Goal: Find specific page/section: Find specific page/section

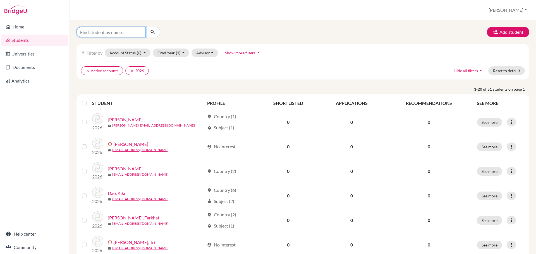
drag, startPoint x: 127, startPoint y: 33, endPoint x: 131, endPoint y: 28, distance: 6.3
click at [127, 31] on input "Find student by name..." at bounding box center [110, 32] width 69 height 11
type input "thy cat"
click button "submit" at bounding box center [152, 32] width 15 height 11
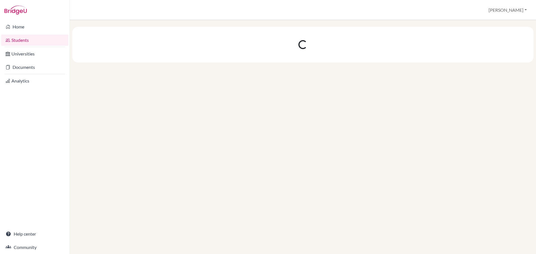
click at [32, 41] on link "Students" at bounding box center [34, 40] width 67 height 11
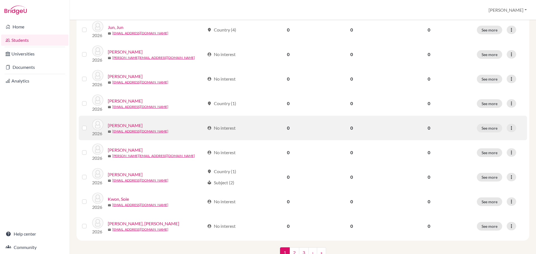
scroll to position [384, 0]
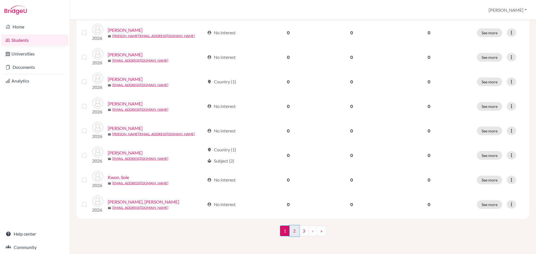
click at [293, 232] on link "2" at bounding box center [294, 231] width 10 height 11
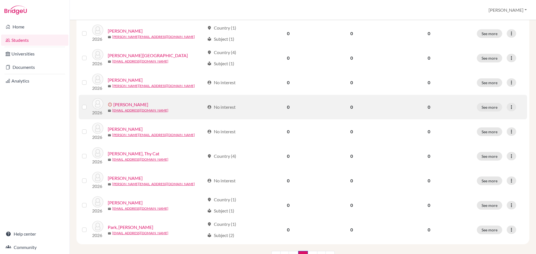
scroll to position [363, 0]
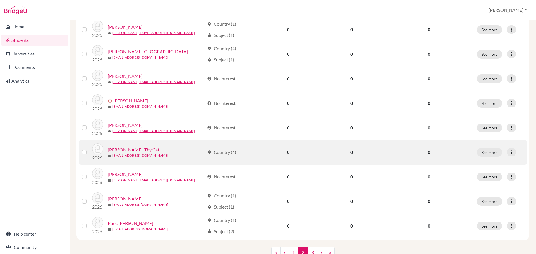
click at [231, 155] on div "location_on Country (4)" at bounding box center [221, 152] width 29 height 7
click at [225, 153] on div "location_on Country (4)" at bounding box center [221, 152] width 29 height 7
click at [479, 152] on button "See more" at bounding box center [488, 152] width 25 height 9
